Goal: Transaction & Acquisition: Purchase product/service

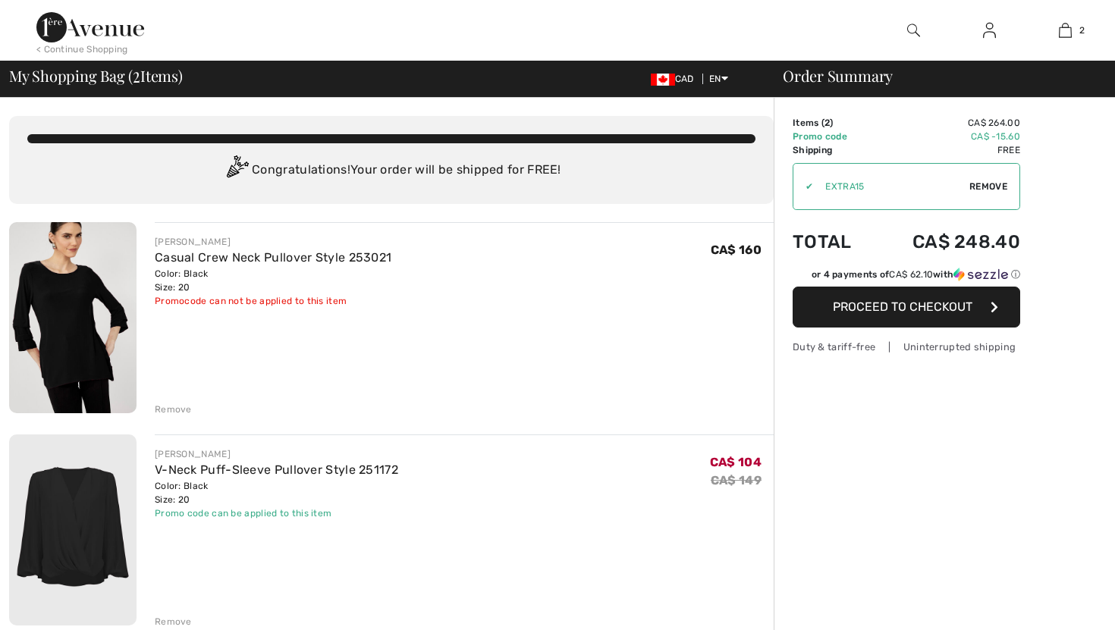
click at [516, 326] on div "FRANK LYMAN Casual Crew Neck Pullover Style 253021 Color: Black Size: 20 Final …" at bounding box center [464, 319] width 619 height 194
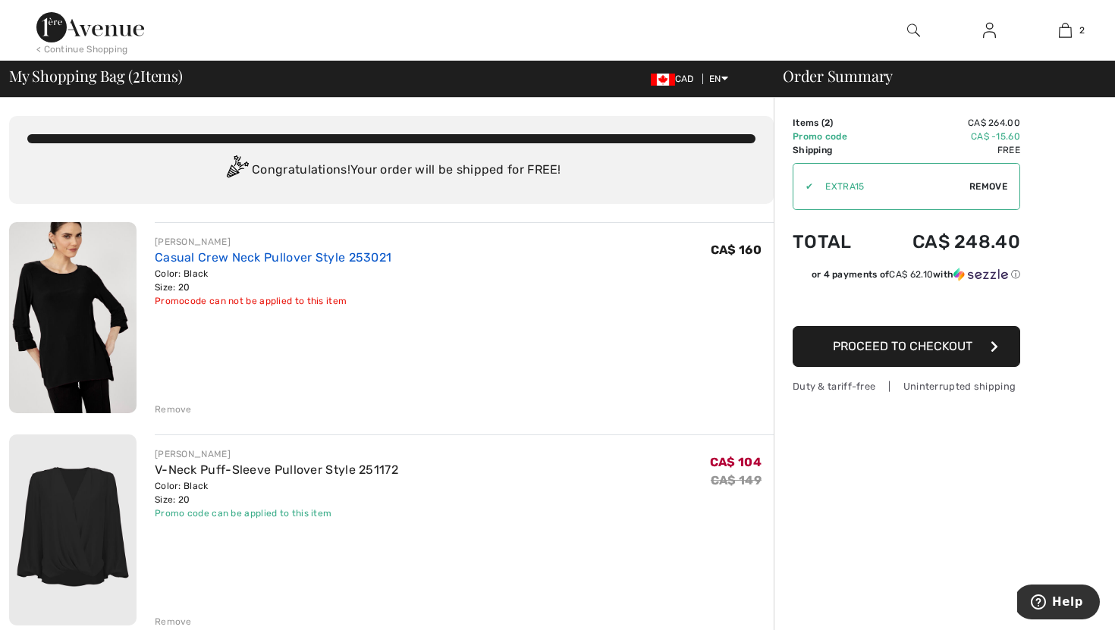
click at [196, 253] on link "Casual Crew Neck Pullover Style 253021" at bounding box center [273, 257] width 237 height 14
click at [212, 463] on link "V-Neck Puff-Sleeve Pullover Style 251172" at bounding box center [276, 470] width 243 height 14
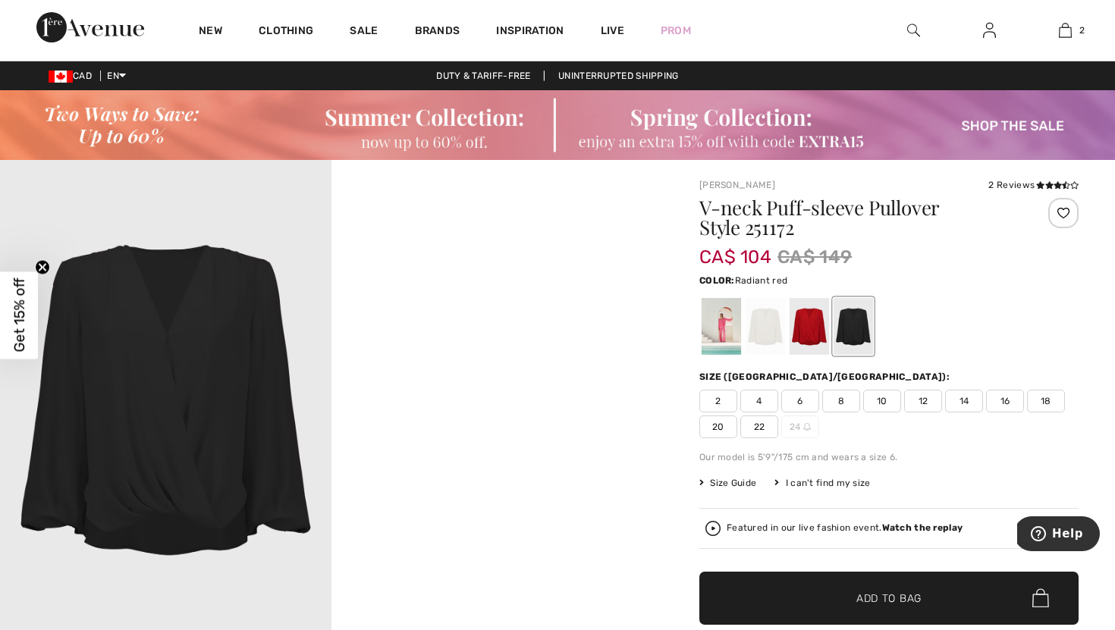
click at [810, 319] on div at bounding box center [809, 326] width 39 height 57
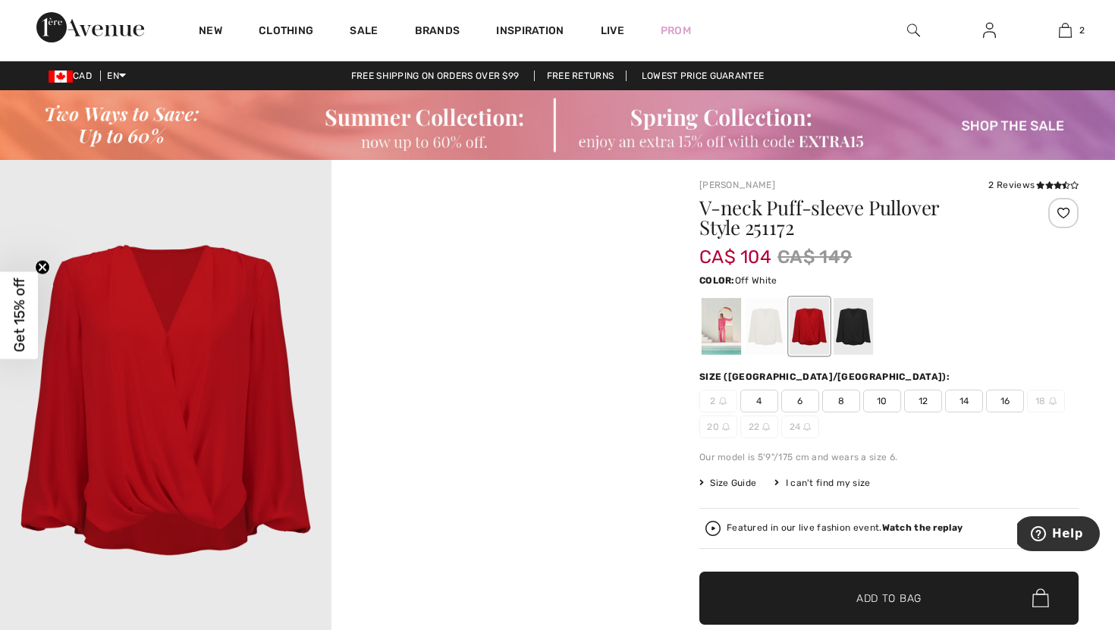
click at [749, 321] on div at bounding box center [765, 326] width 39 height 57
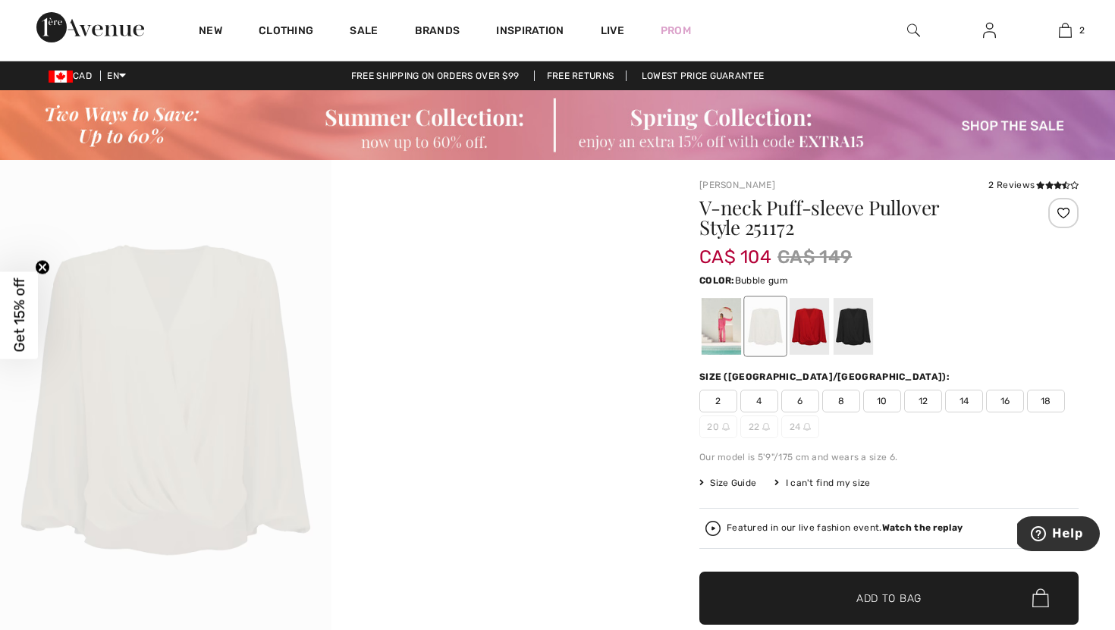
click at [720, 312] on div at bounding box center [721, 326] width 39 height 57
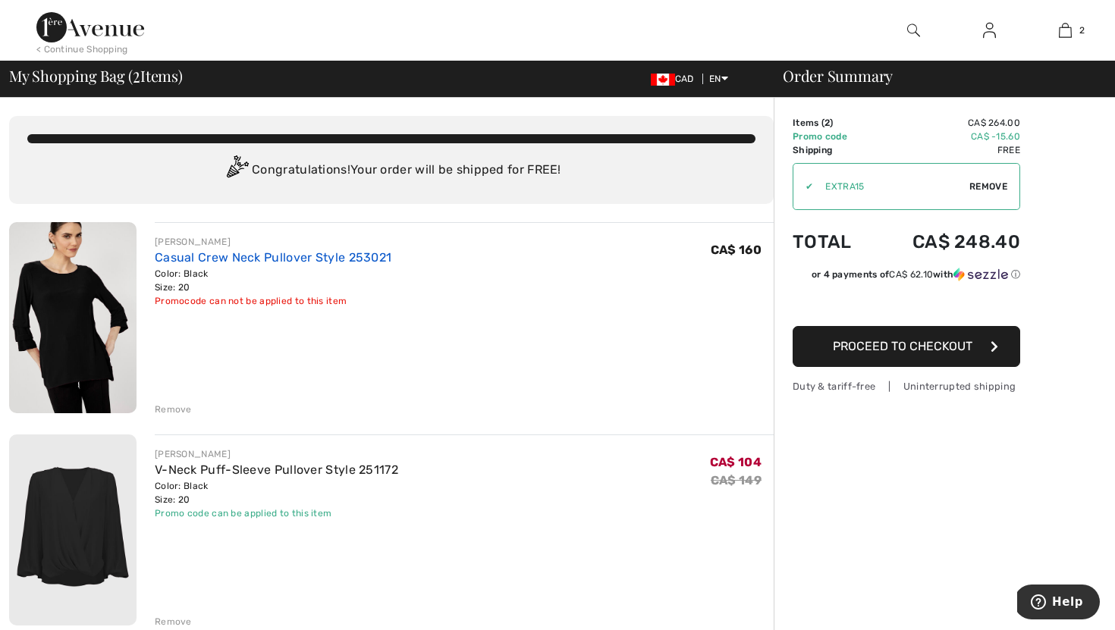
click at [213, 256] on link "Casual Crew Neck Pullover Style 253021" at bounding box center [273, 257] width 237 height 14
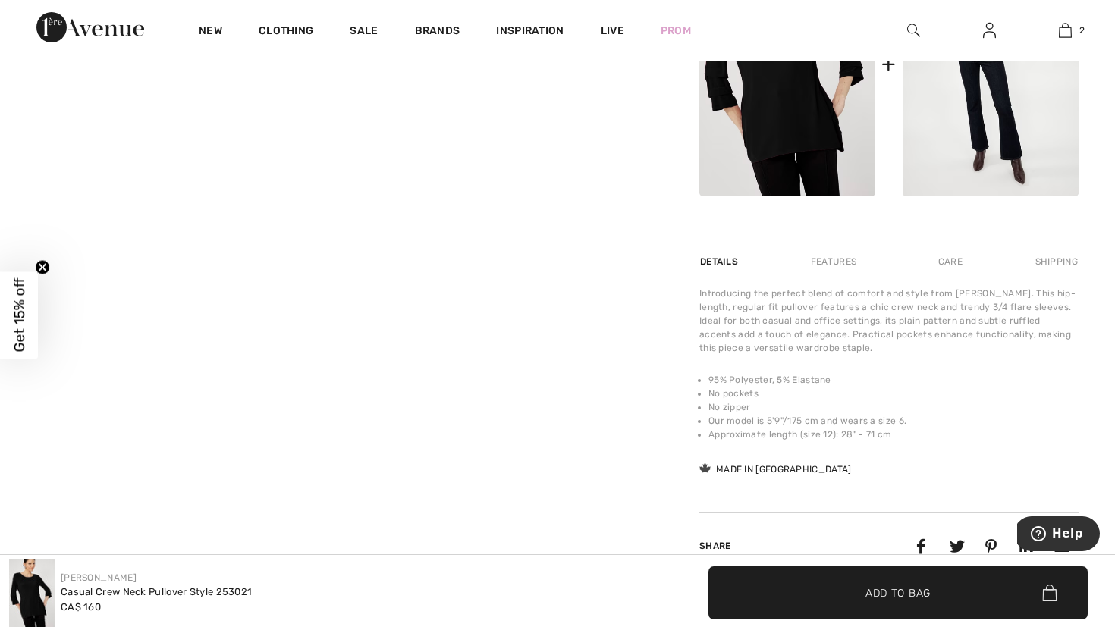
scroll to position [879, 0]
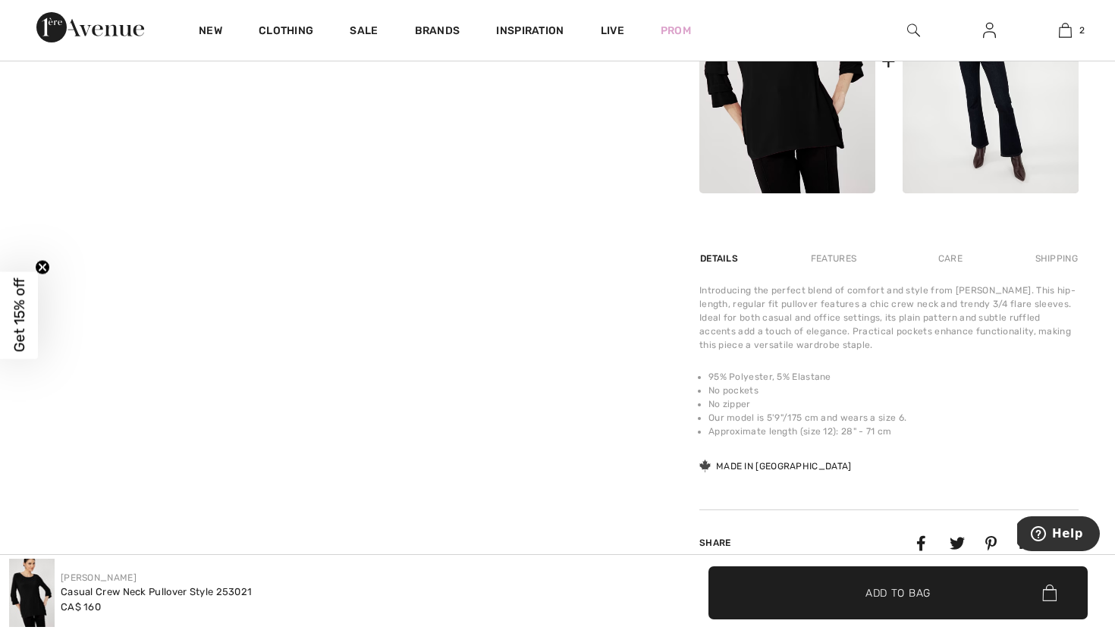
click at [809, 390] on li "No pockets" at bounding box center [893, 391] width 370 height 14
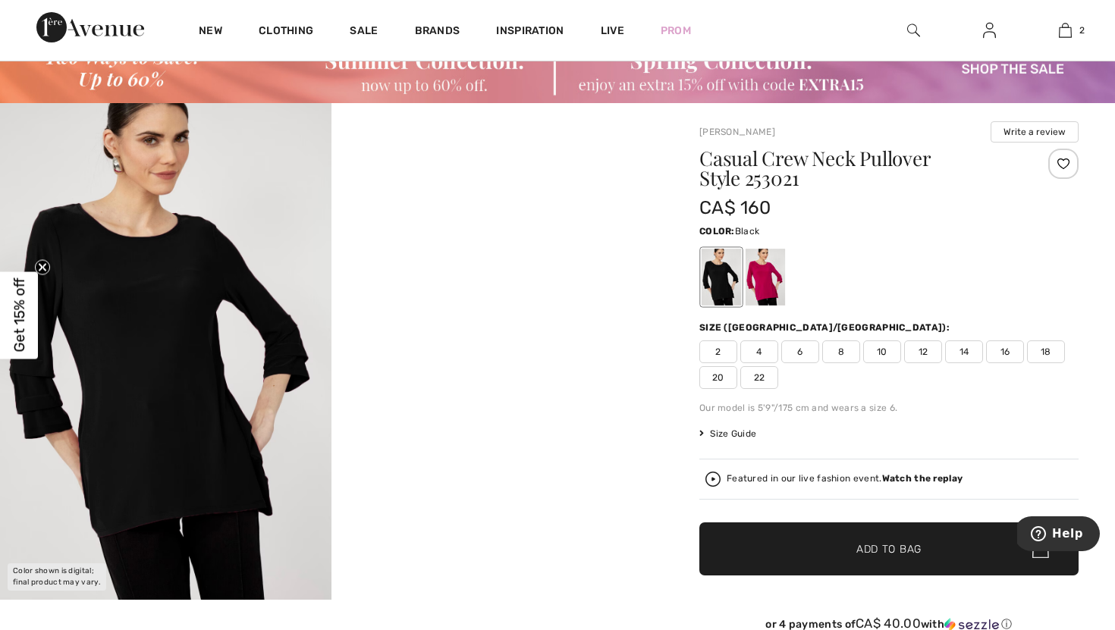
scroll to position [0, 0]
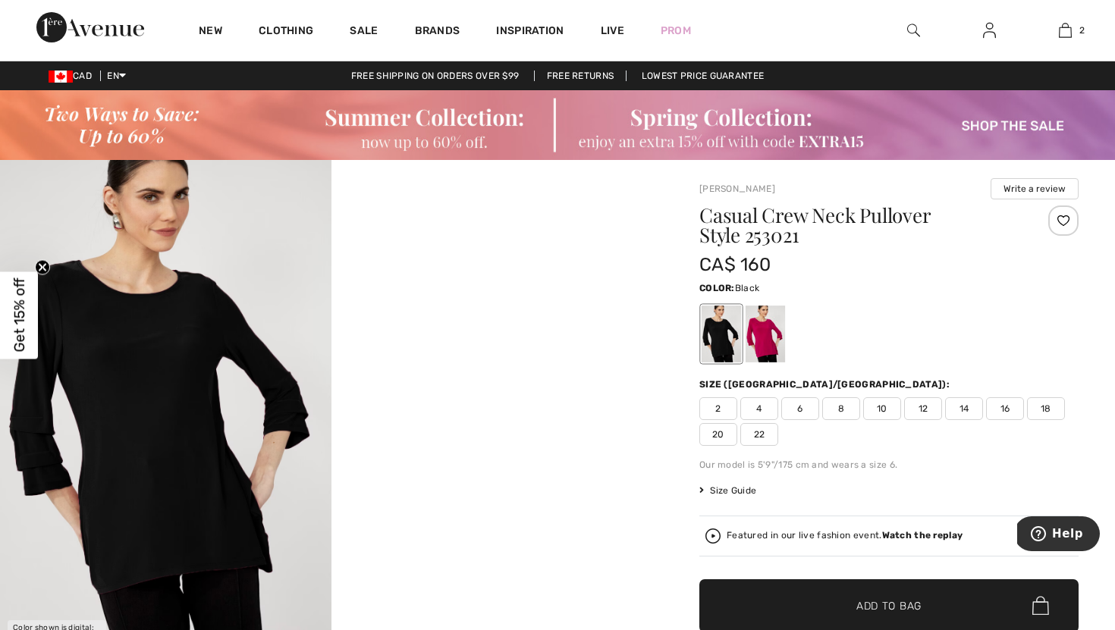
click at [584, 77] on link "Free Returns" at bounding box center [580, 76] width 93 height 11
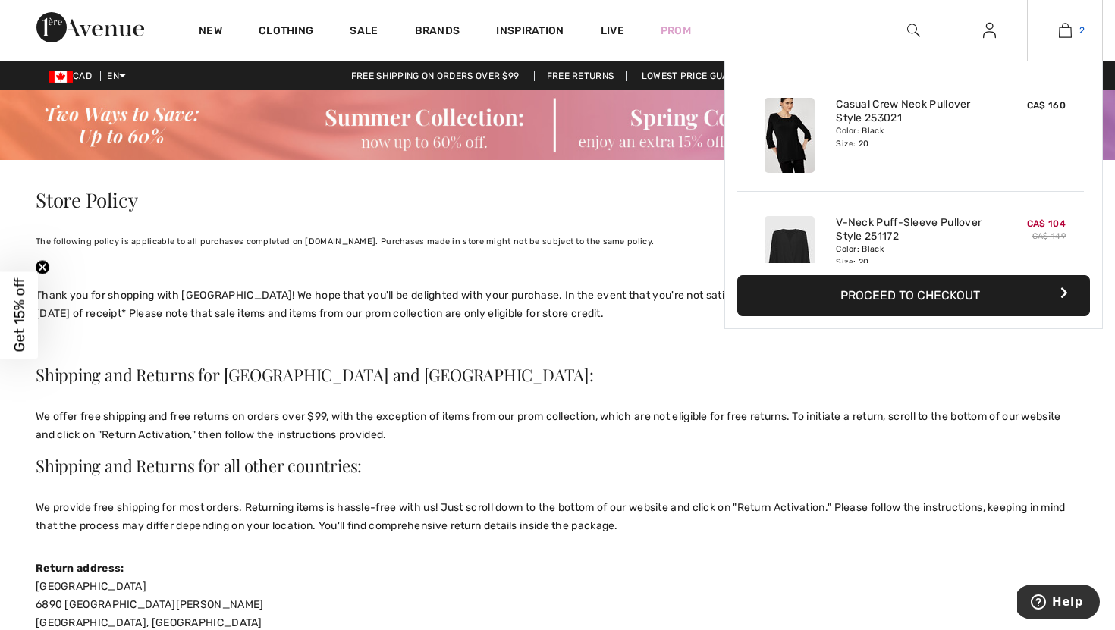
click at [1071, 29] on img at bounding box center [1065, 30] width 13 height 18
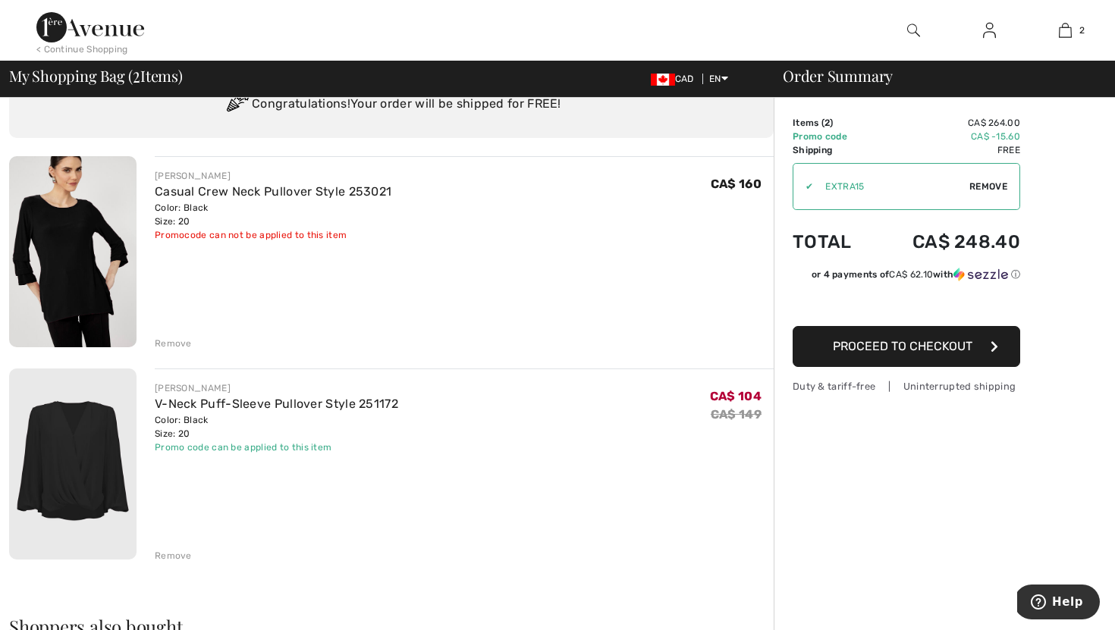
scroll to position [22, 0]
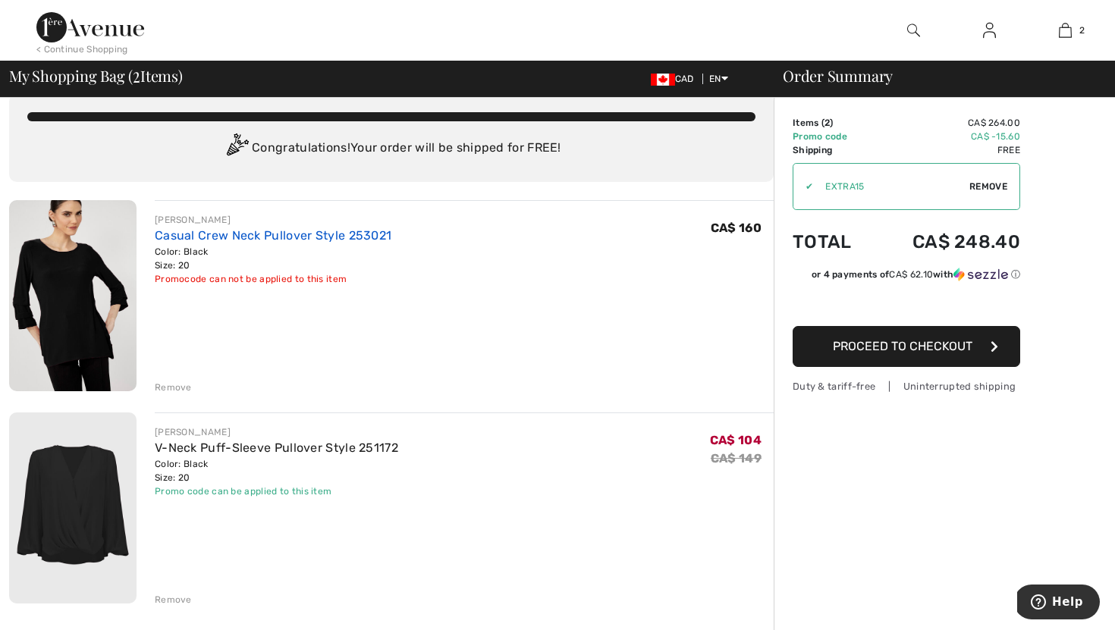
click at [259, 235] on link "Casual Crew Neck Pullover Style 253021" at bounding box center [273, 235] width 237 height 14
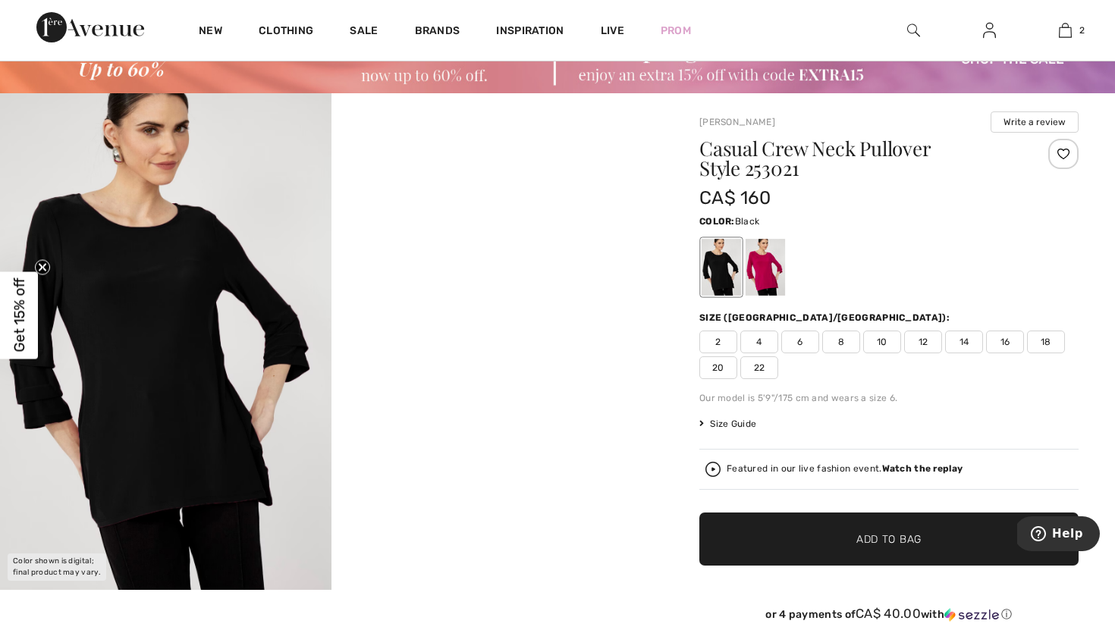
scroll to position [60, 0]
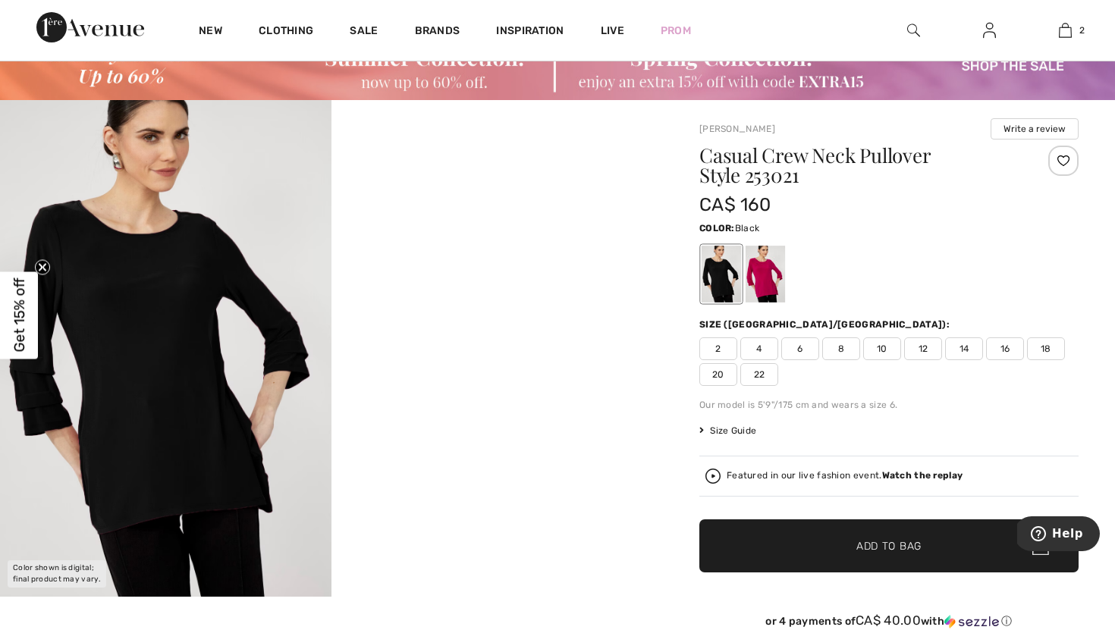
click at [738, 429] on span "Size Guide" at bounding box center [727, 431] width 57 height 14
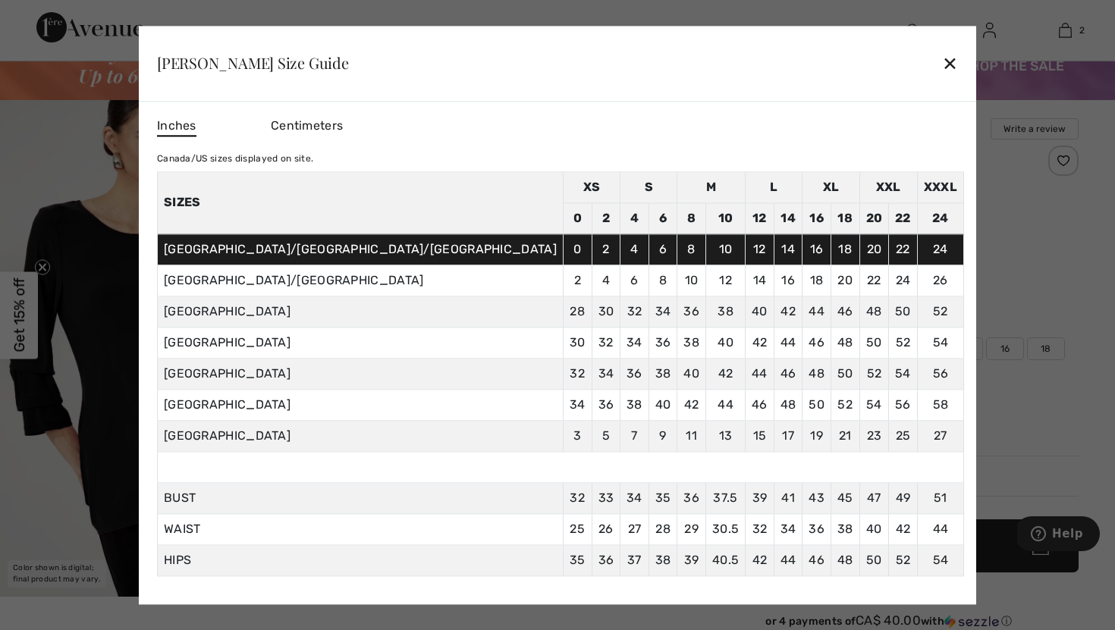
click at [831, 230] on td "18" at bounding box center [845, 218] width 29 height 31
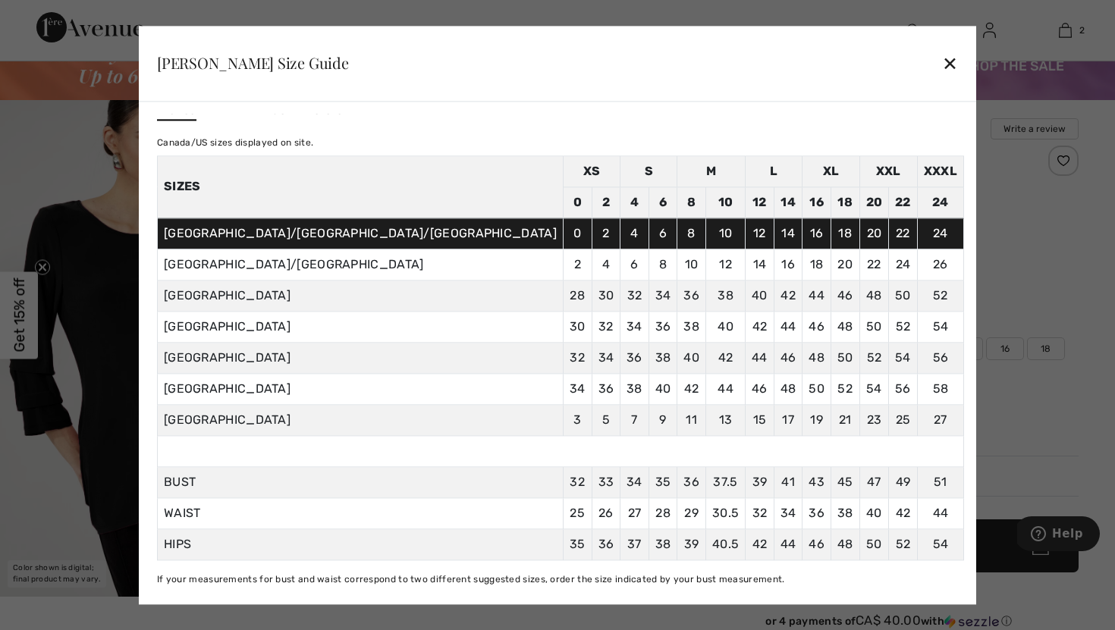
click at [942, 64] on div "✕" at bounding box center [950, 64] width 16 height 32
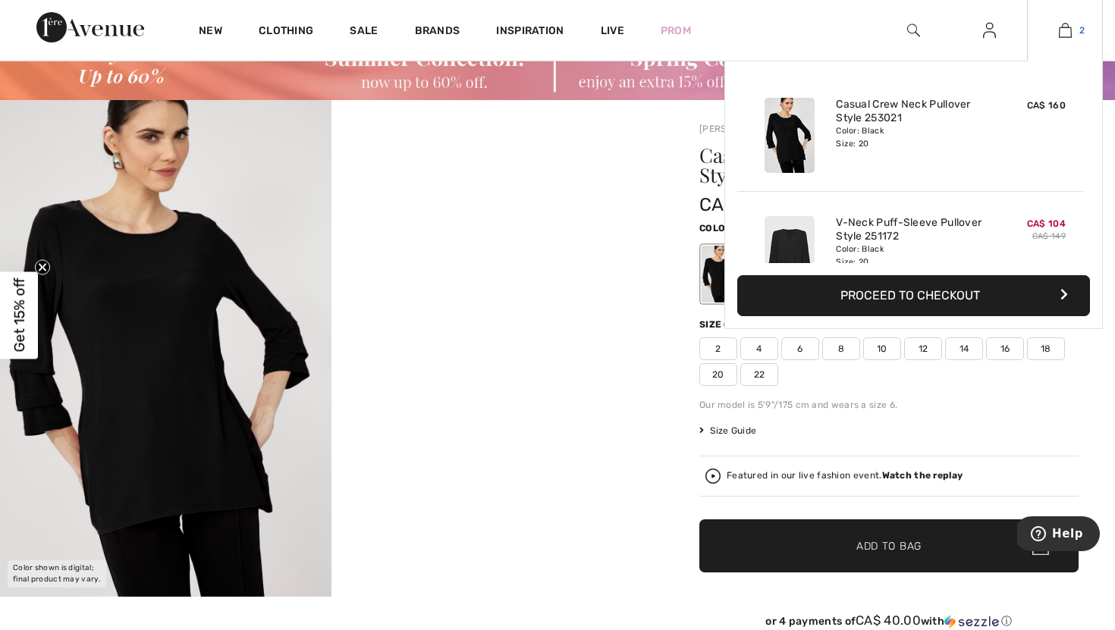
click at [1063, 30] on img at bounding box center [1065, 30] width 13 height 18
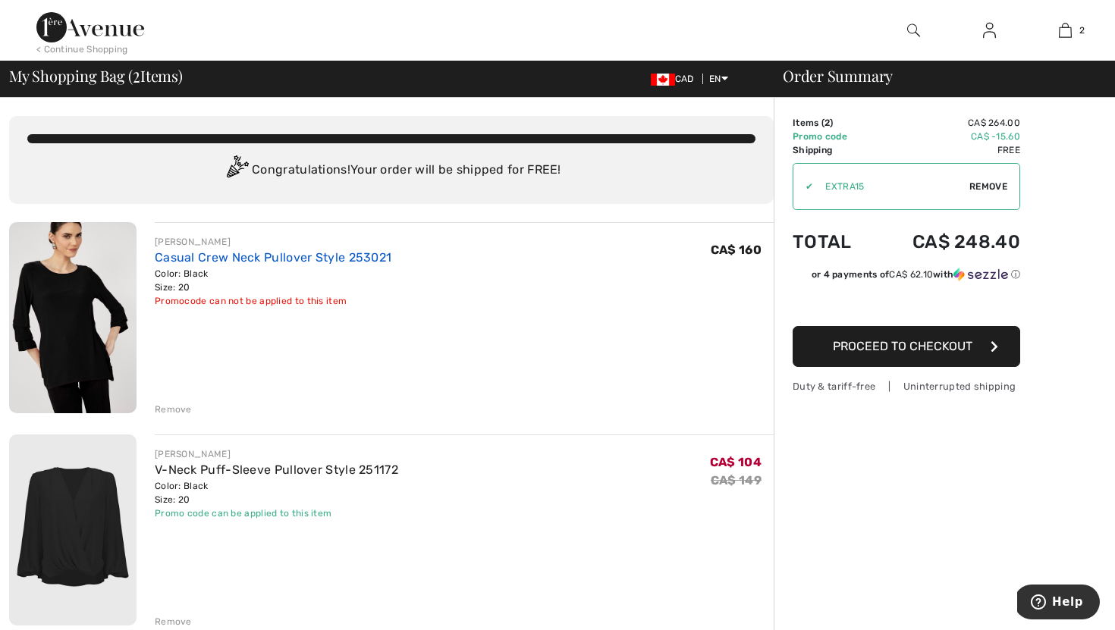
click at [223, 254] on link "Casual Crew Neck Pullover Style 253021" at bounding box center [273, 257] width 237 height 14
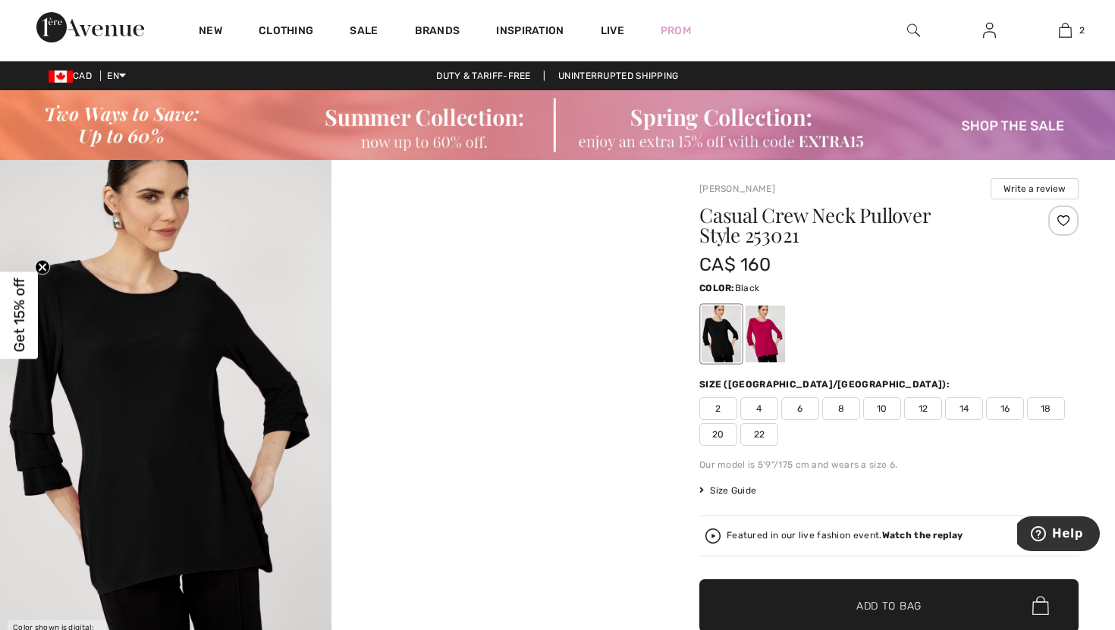
click at [724, 347] on div at bounding box center [721, 334] width 39 height 57
click at [759, 436] on span "22" at bounding box center [759, 434] width 38 height 23
click at [814, 600] on span "✔ Added to Bag Add to Bag" at bounding box center [888, 605] width 379 height 53
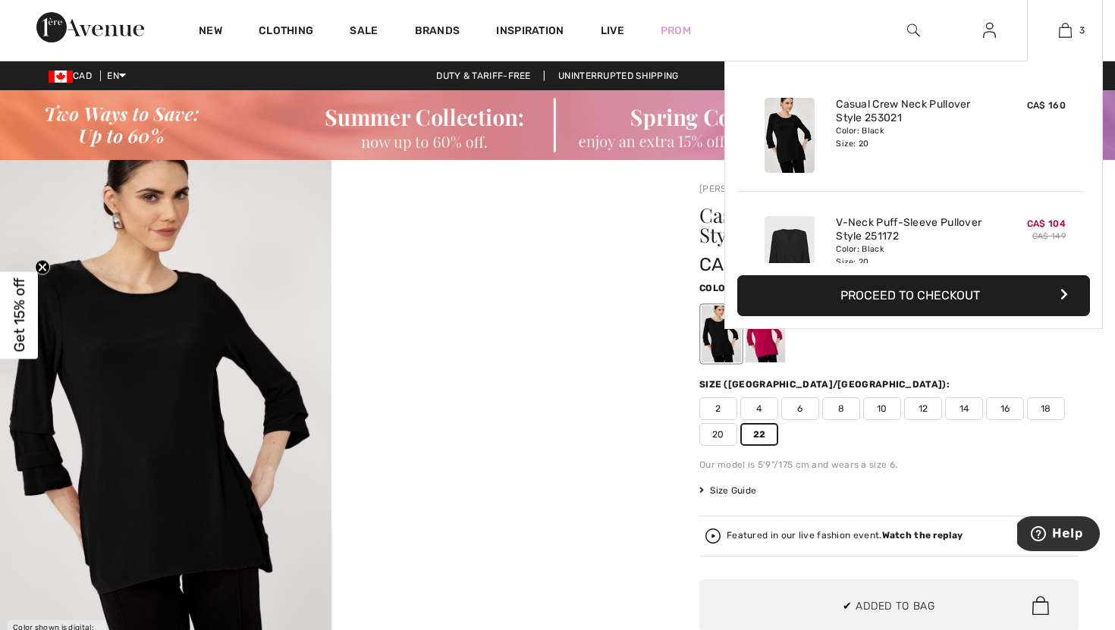
scroll to position [1, 0]
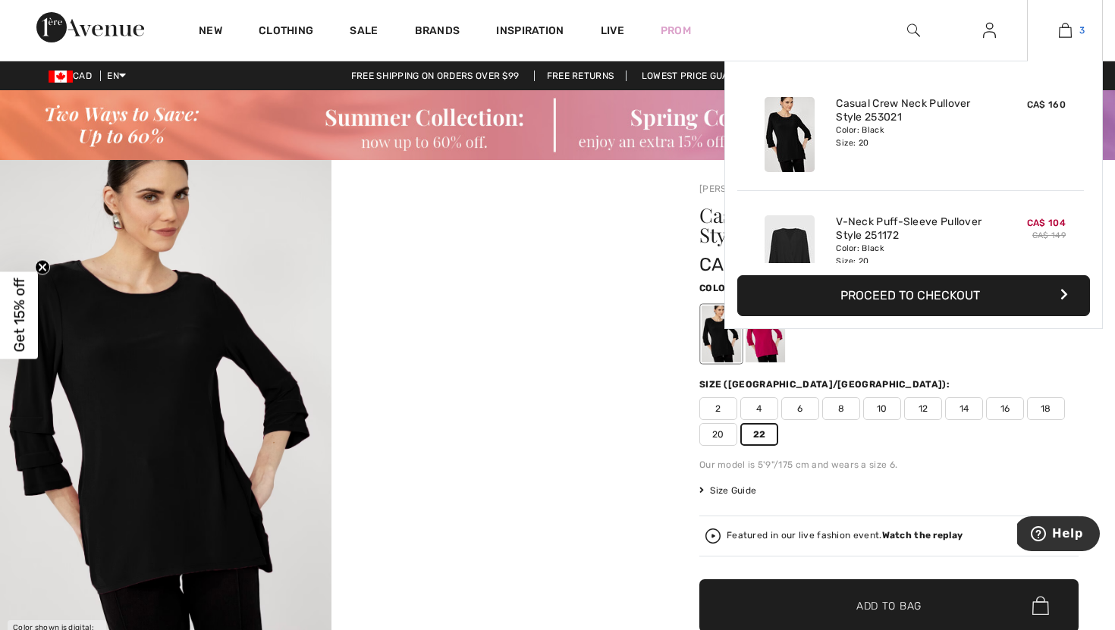
click at [1069, 30] on img at bounding box center [1065, 30] width 13 height 18
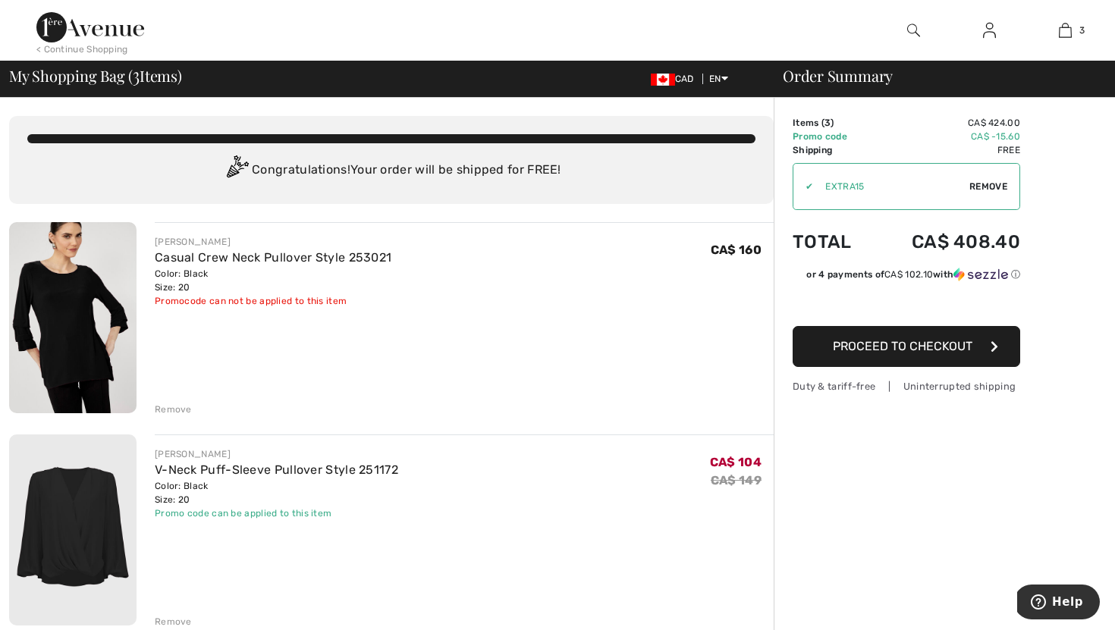
click at [173, 408] on div "Remove" at bounding box center [173, 410] width 37 height 14
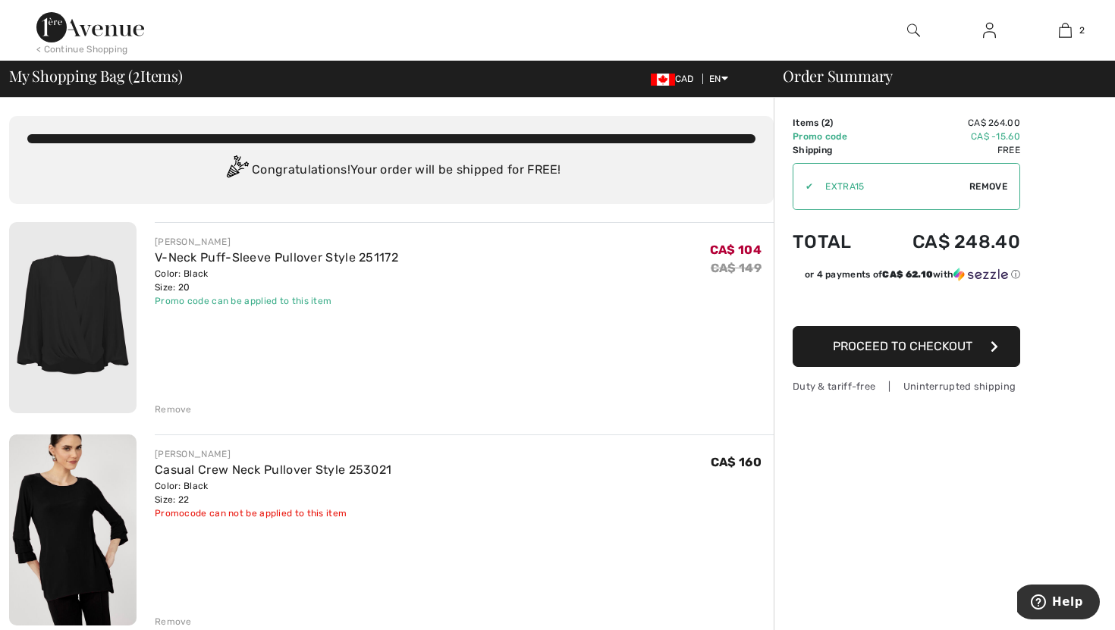
click at [99, 292] on img at bounding box center [72, 317] width 127 height 191
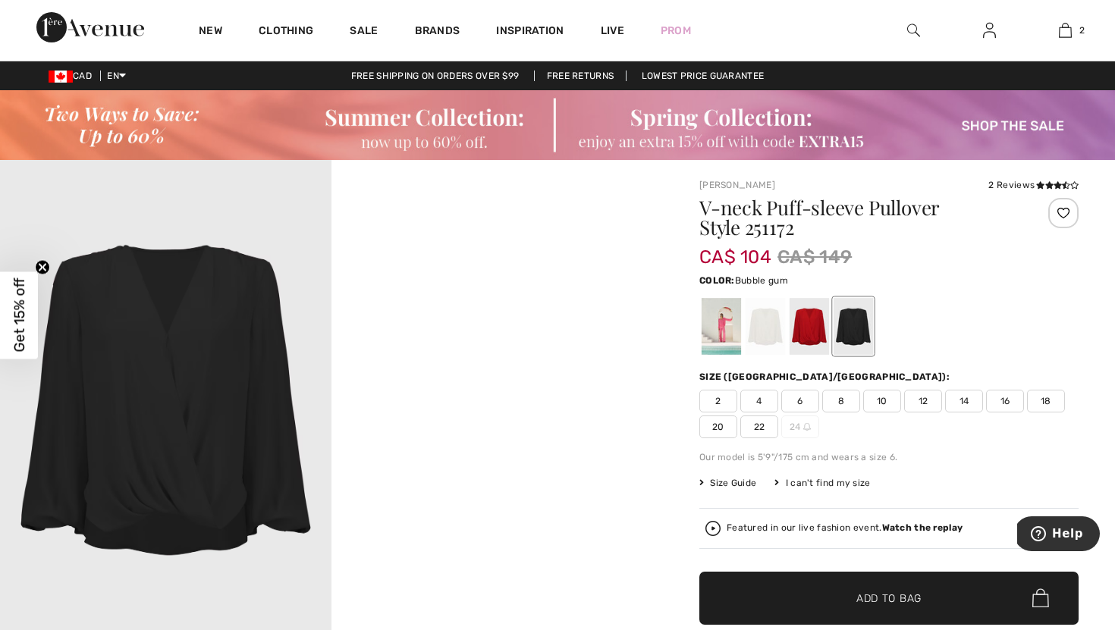
click at [717, 319] on div at bounding box center [721, 326] width 39 height 57
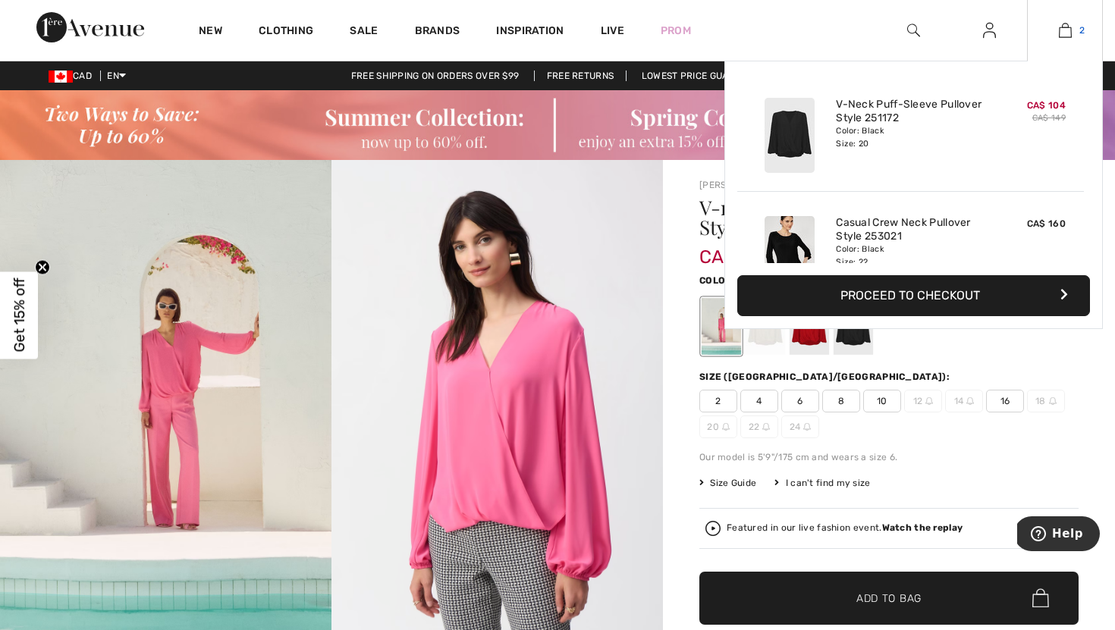
click at [1075, 27] on link "2" at bounding box center [1065, 30] width 74 height 18
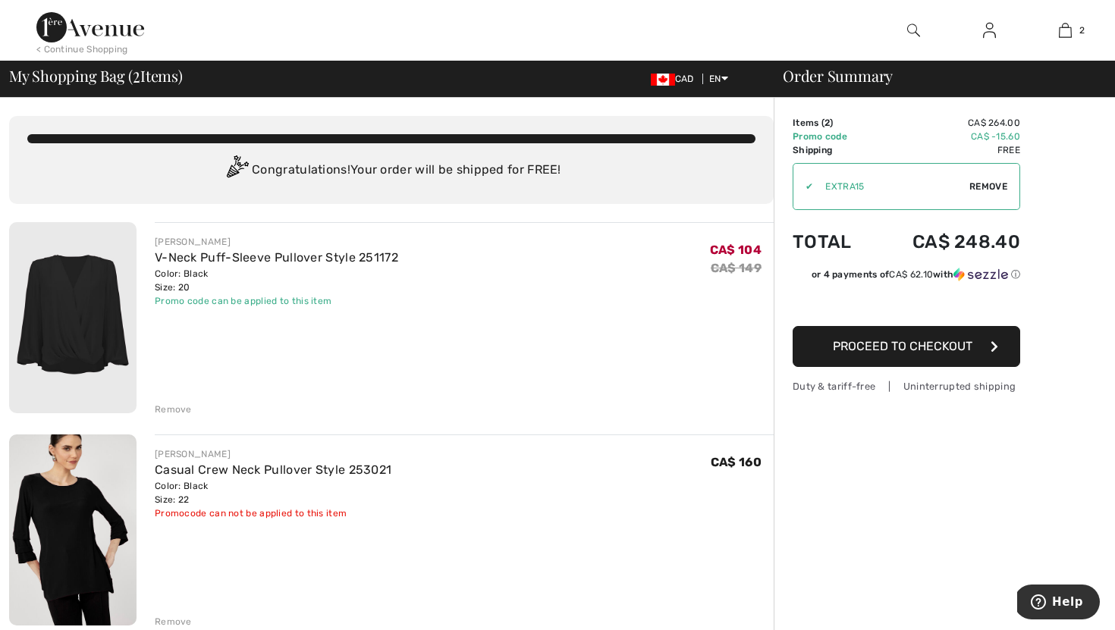
click at [169, 407] on div "Remove" at bounding box center [173, 410] width 37 height 14
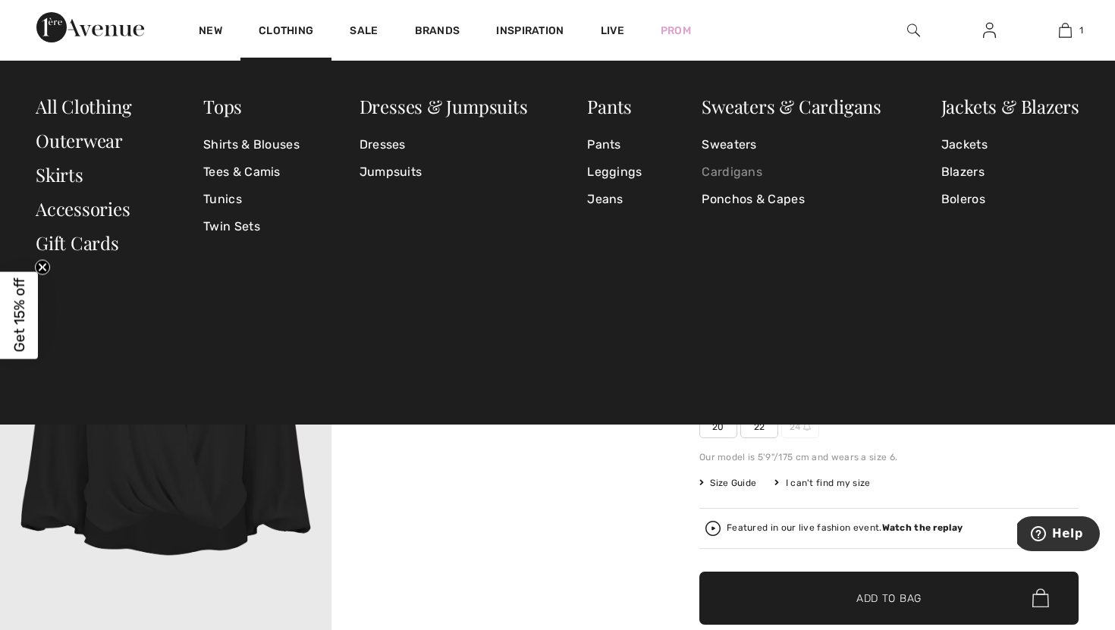
click at [743, 169] on link "Cardigans" at bounding box center [792, 172] width 180 height 27
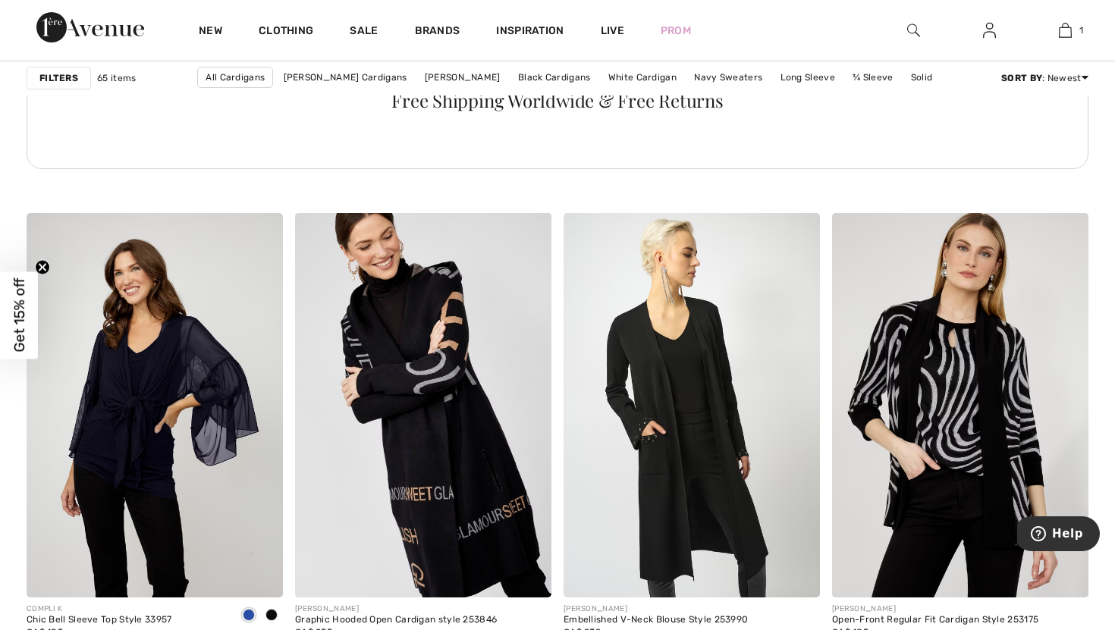
scroll to position [2088, 0]
